Goal: Information Seeking & Learning: Learn about a topic

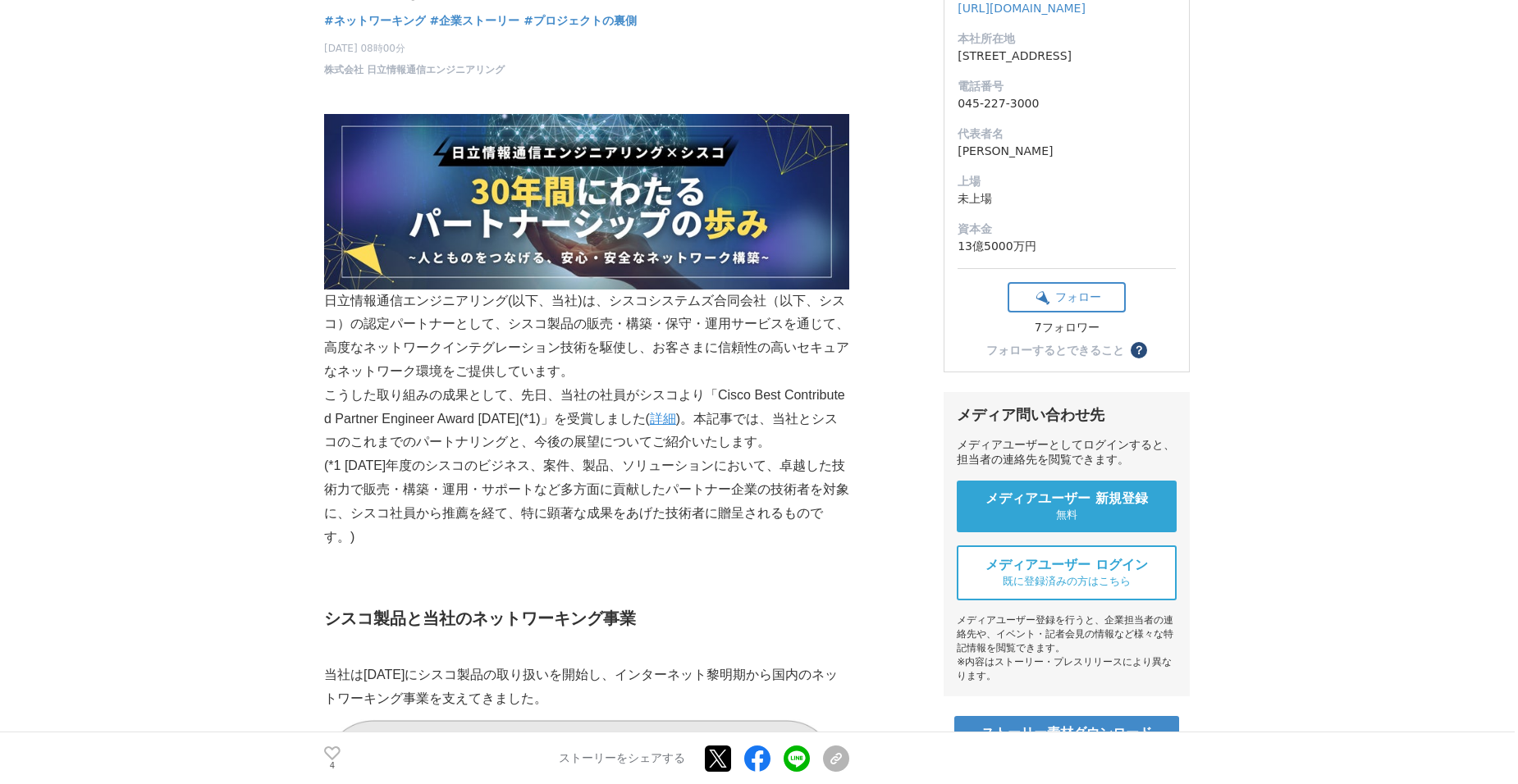
scroll to position [246, 0]
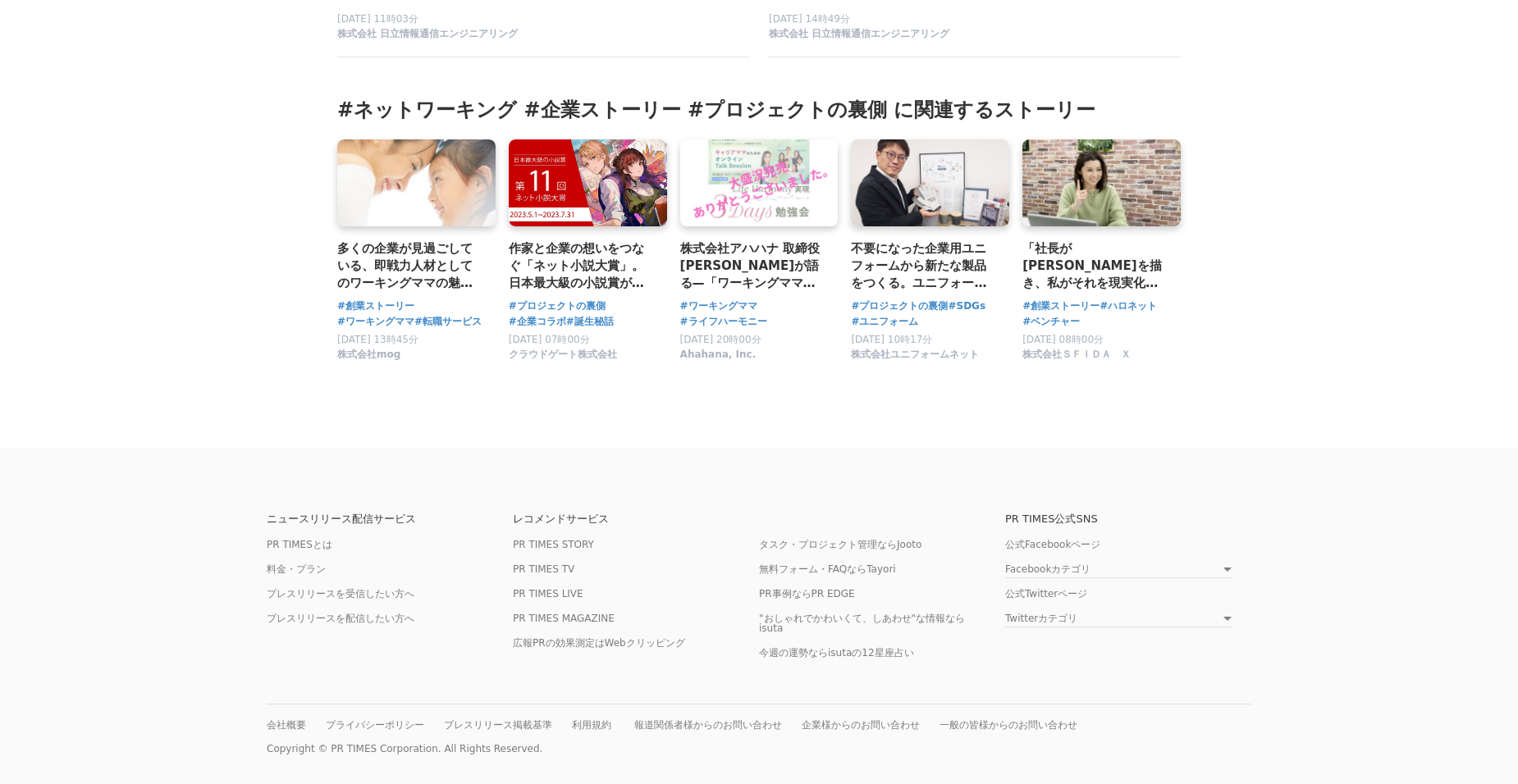
scroll to position [4836, 0]
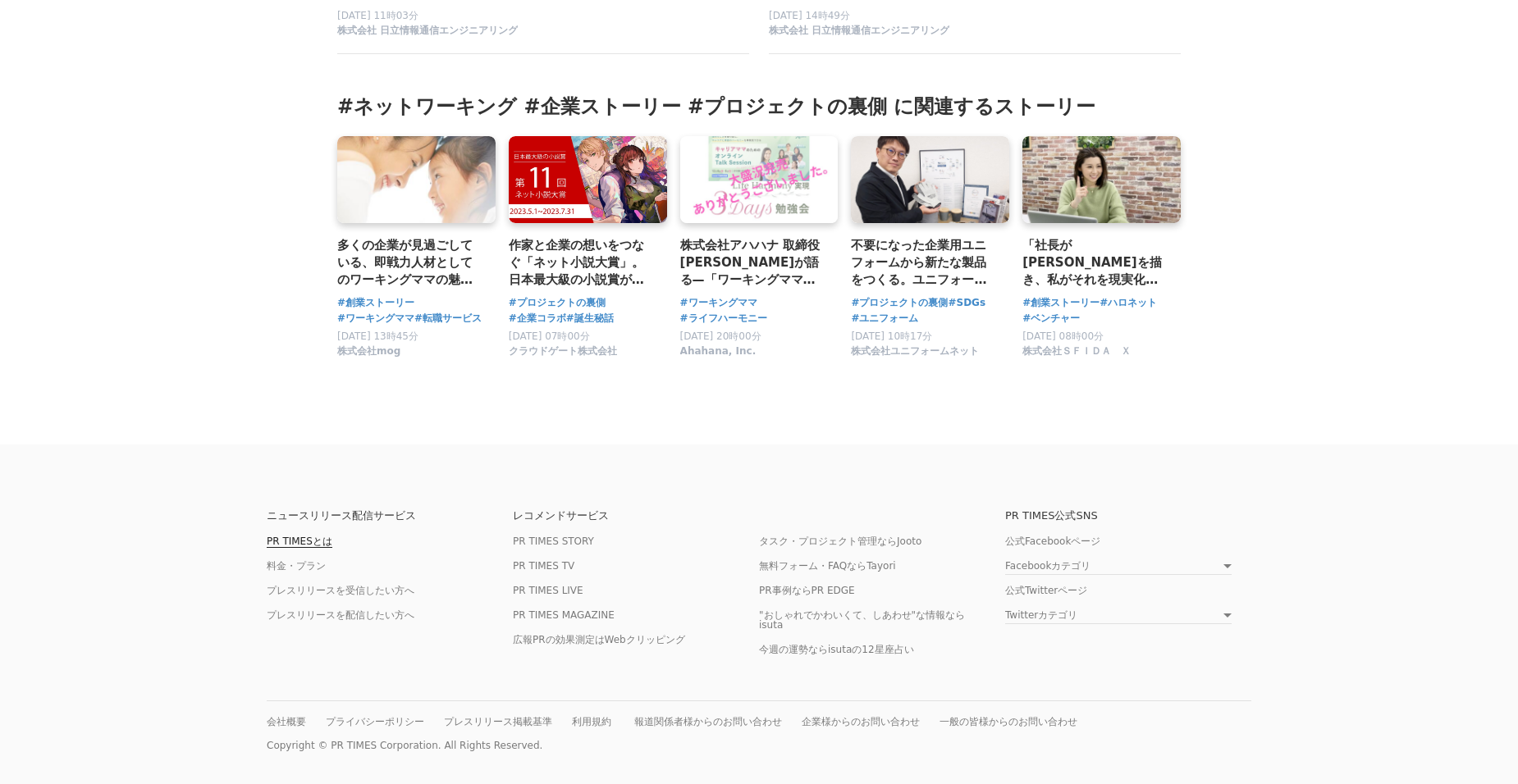
click at [299, 538] on link "PR TIMESとは" at bounding box center [299, 541] width 65 height 12
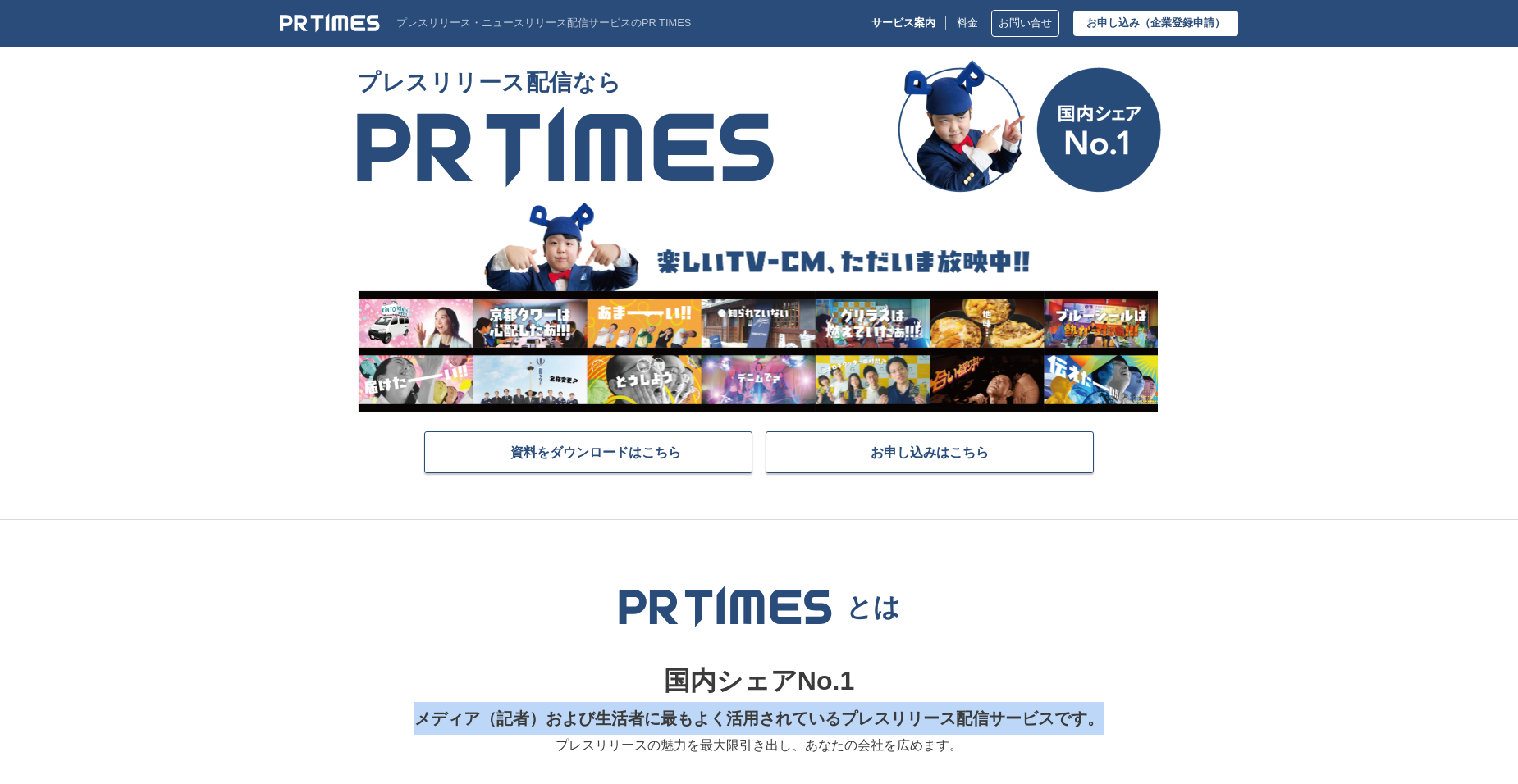
drag, startPoint x: 421, startPoint y: 722, endPoint x: 1184, endPoint y: 721, distance: 763.0
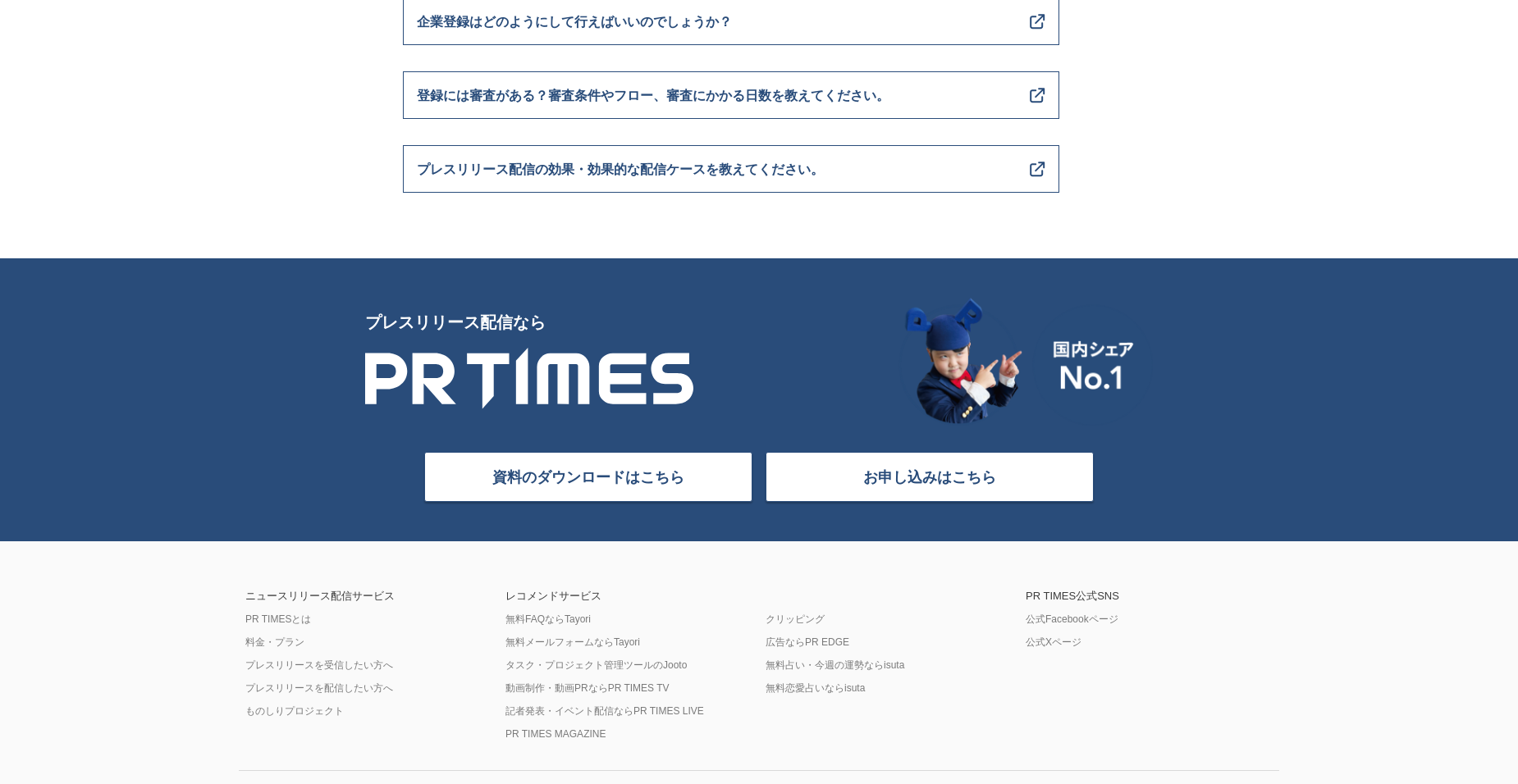
scroll to position [6503, 0]
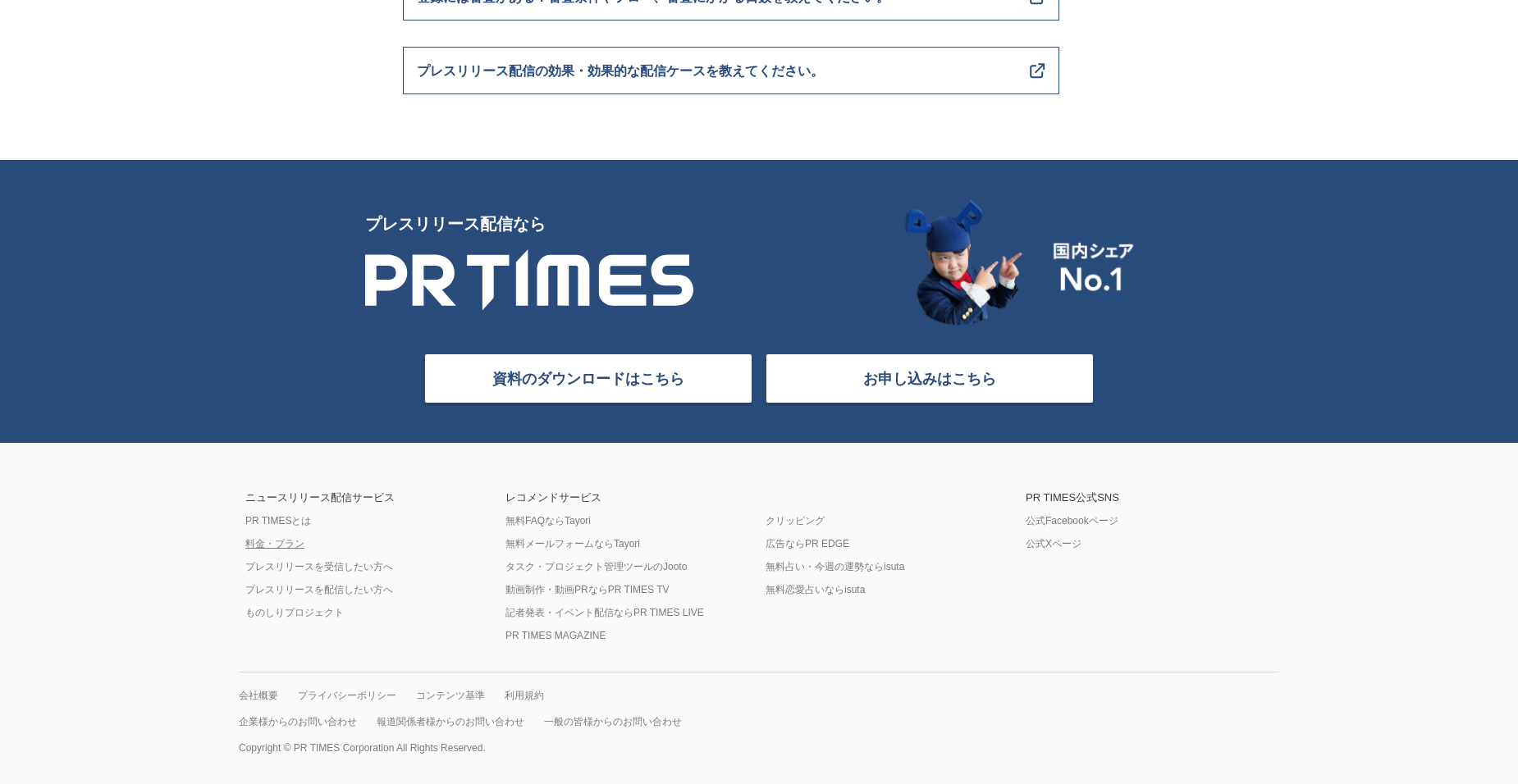
click at [276, 544] on link "料金・プラン" at bounding box center [274, 544] width 59 height 13
